Goal: Find contact information: Find contact information

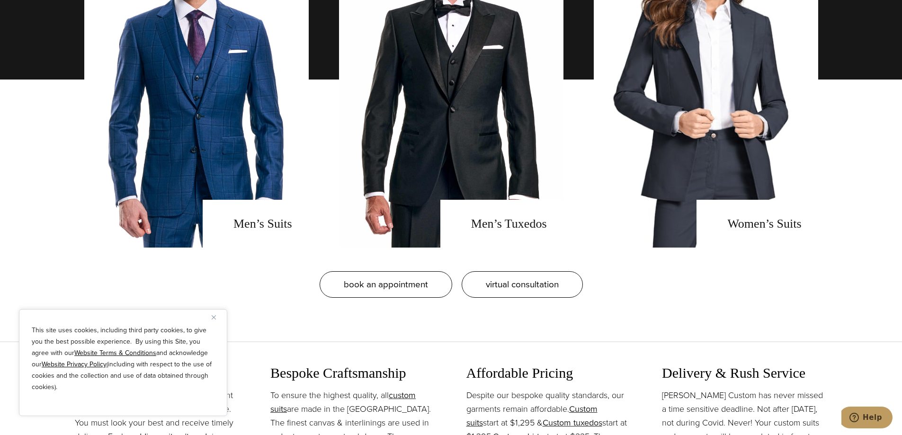
scroll to position [852, 0]
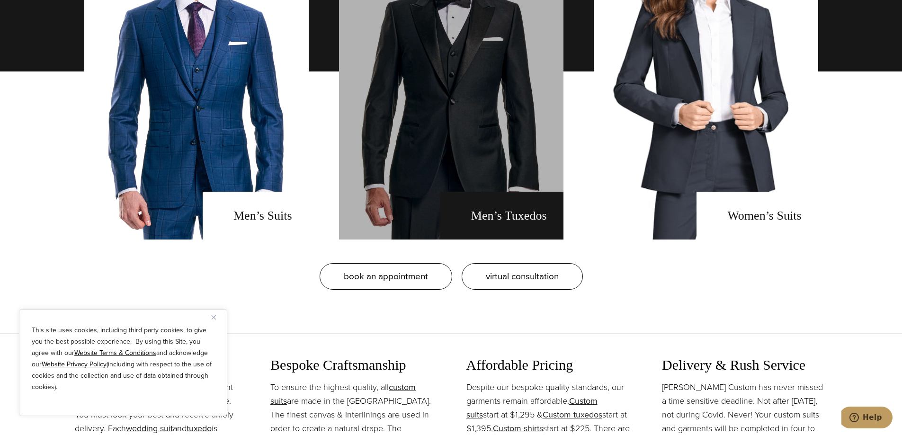
click at [466, 101] on link "men's tuxedos" at bounding box center [451, 71] width 224 height 336
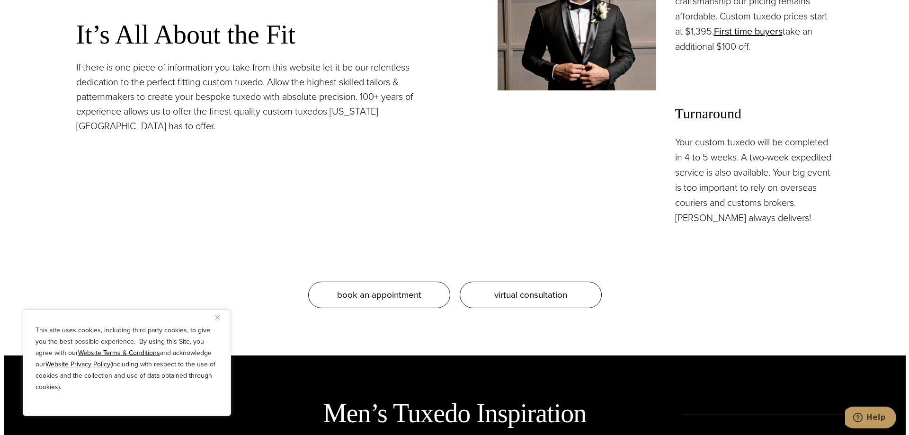
scroll to position [994, 0]
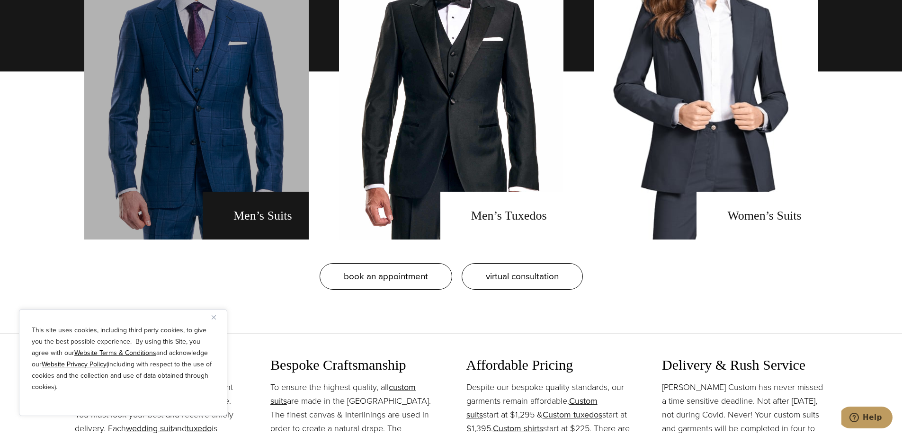
click at [218, 165] on link "men's suits" at bounding box center [196, 71] width 224 height 336
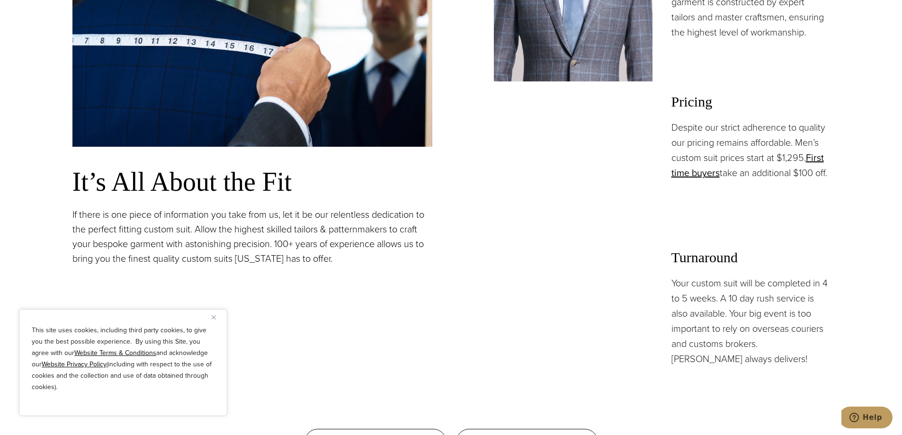
scroll to position [852, 0]
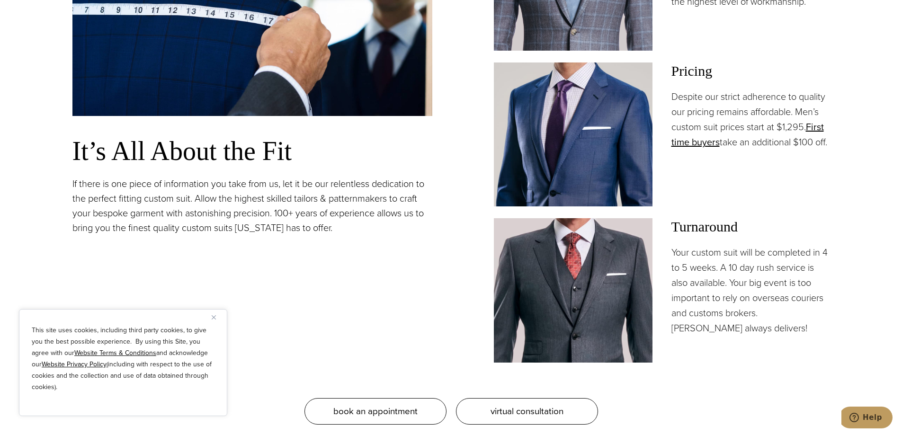
click at [213, 317] on img "Close" at bounding box center [214, 317] width 4 height 4
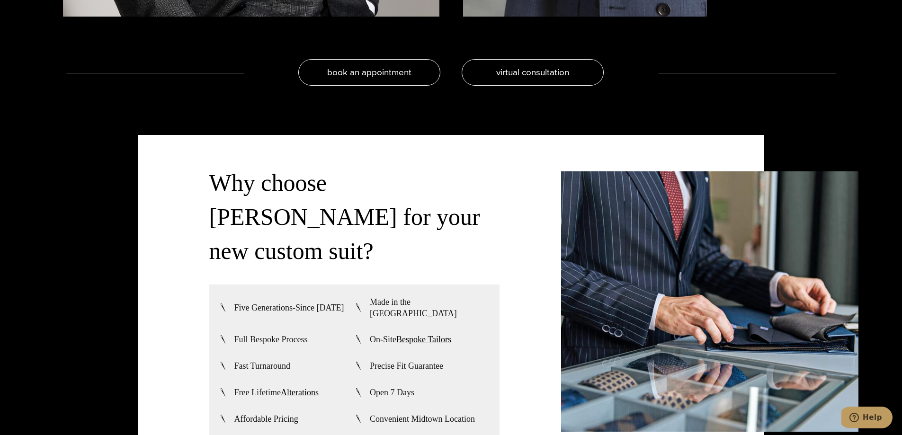
scroll to position [2319, 0]
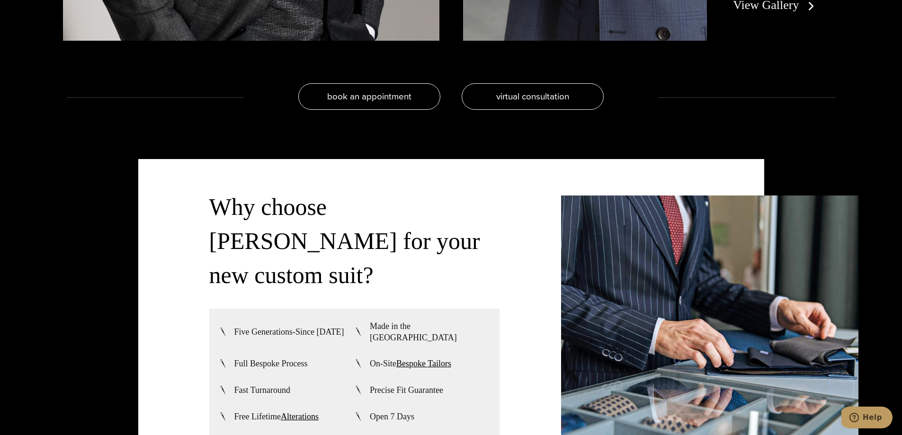
click at [793, 7] on link "View Gallery" at bounding box center [775, 5] width 85 height 14
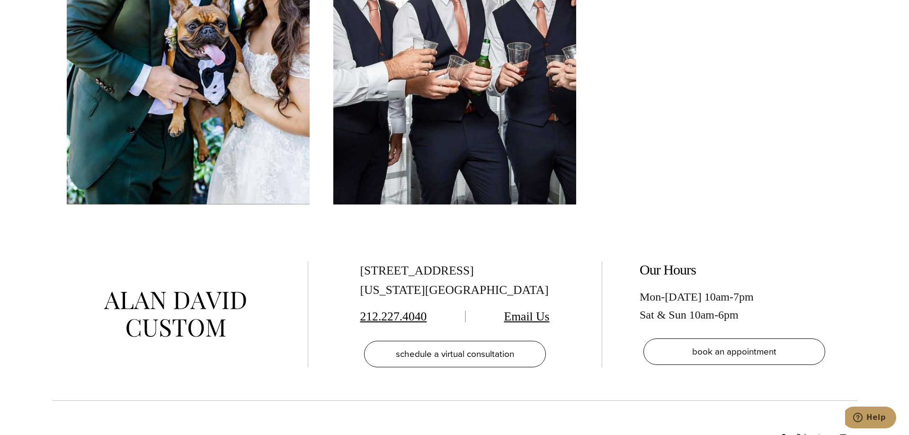
scroll to position [5206, 0]
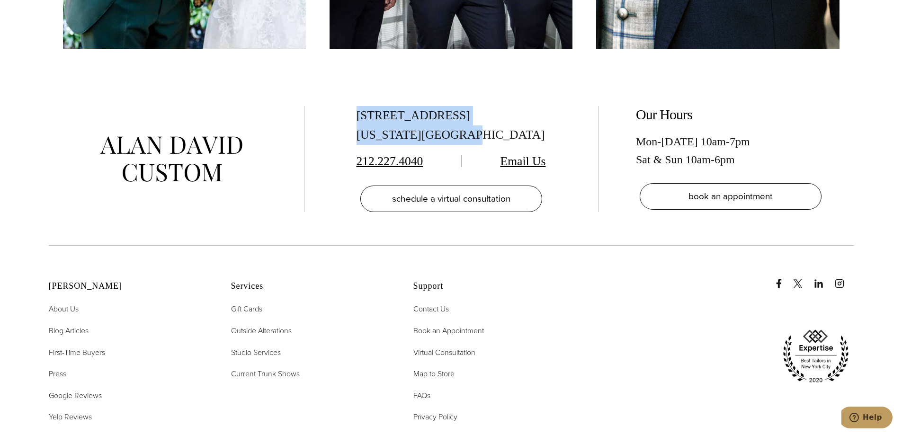
drag, startPoint x: 356, startPoint y: 113, endPoint x: 515, endPoint y: 139, distance: 161.1
click at [515, 139] on div "[STREET_ADDRESS][US_STATE]" at bounding box center [450, 125] width 189 height 39
copy div "[STREET_ADDRESS][US_STATE]"
